Goal: Information Seeking & Learning: Learn about a topic

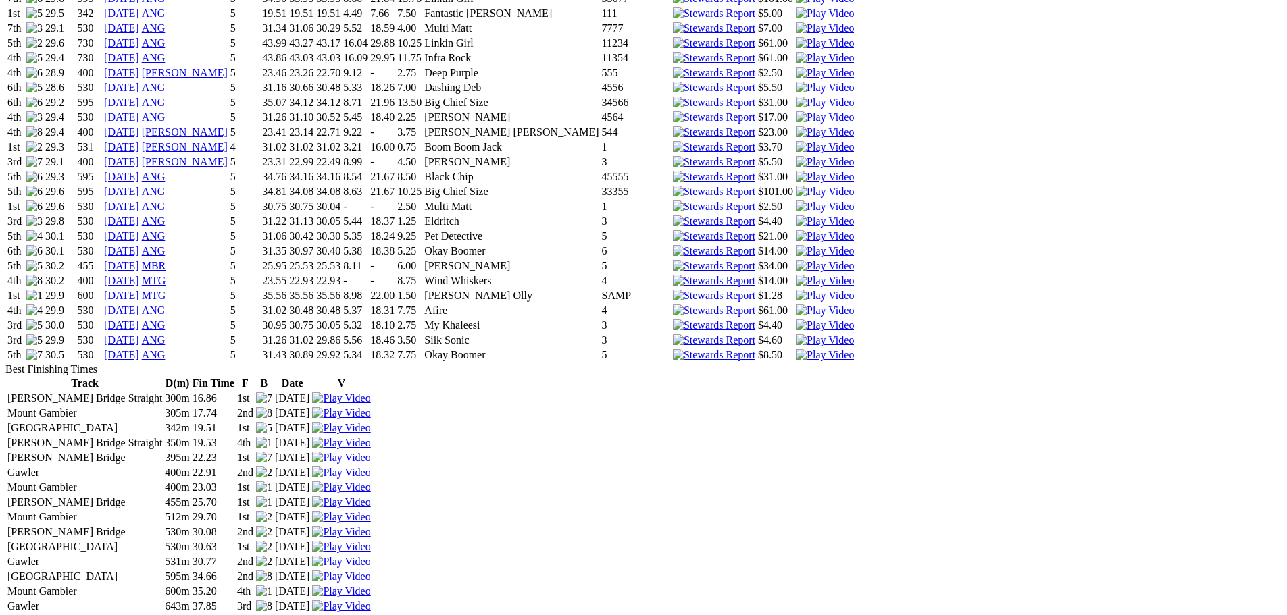
scroll to position [2837, 0]
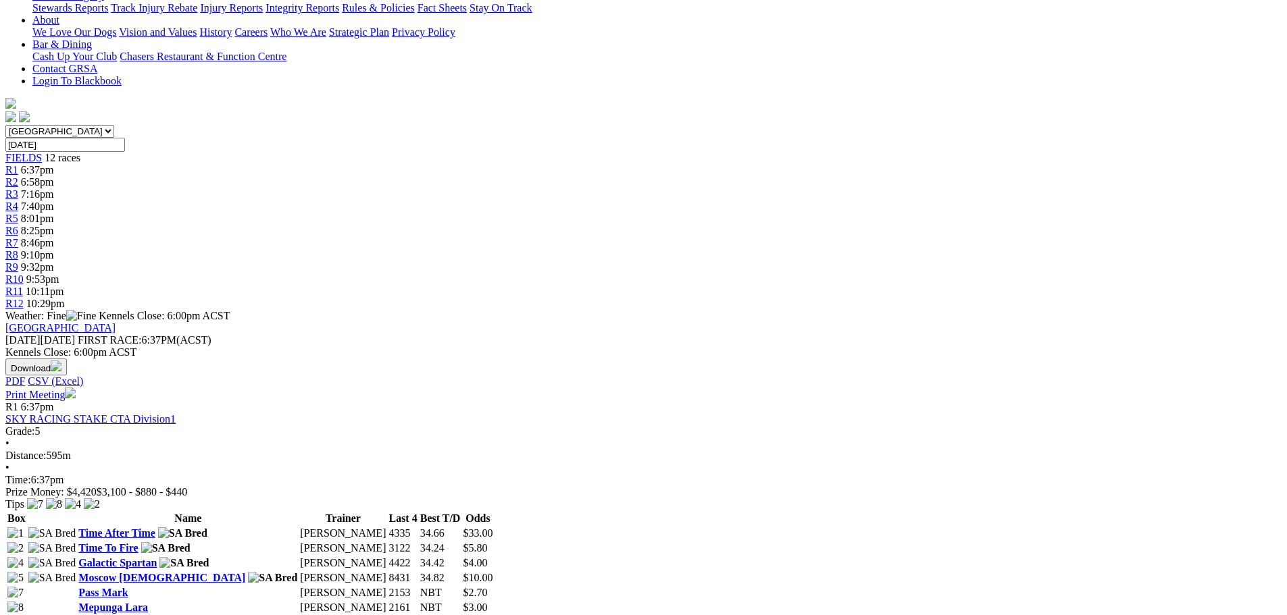
scroll to position [405, 0]
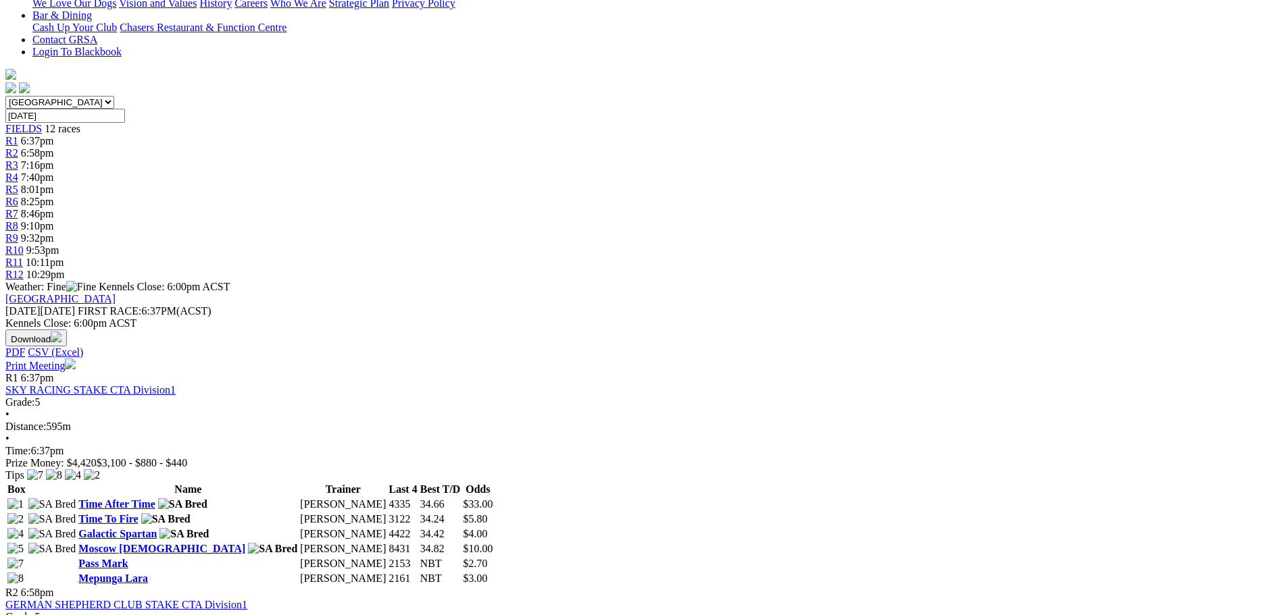
click at [148, 573] on link "Mepunga Lara" at bounding box center [113, 578] width 70 height 11
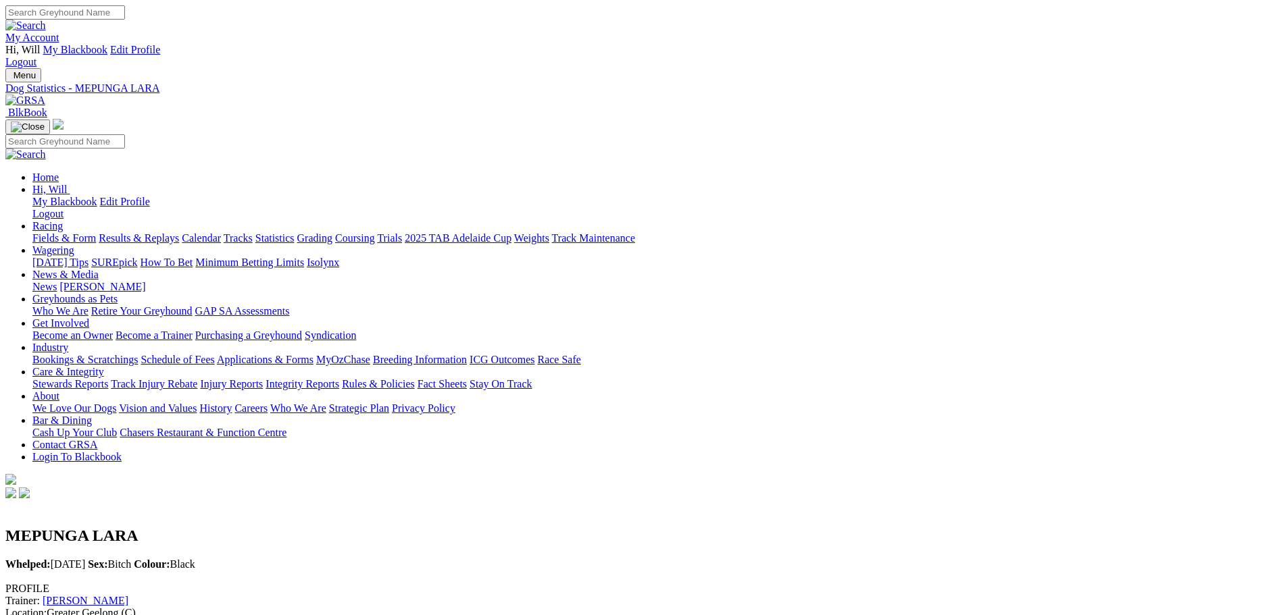
scroll to position [473, 0]
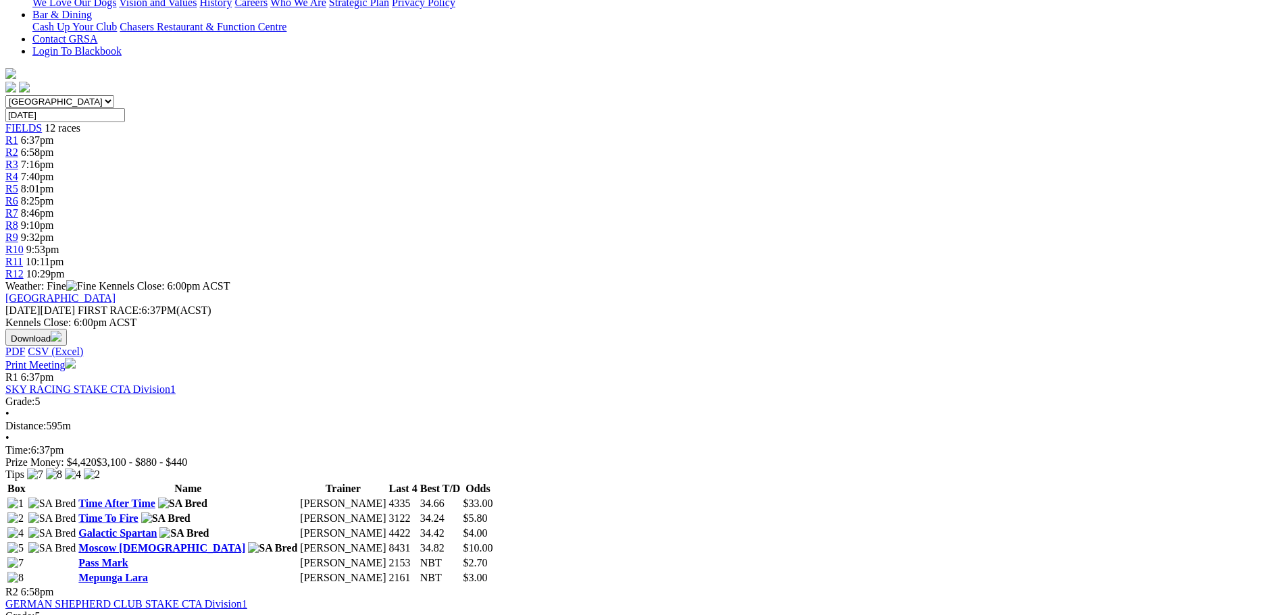
scroll to position [405, 0]
